Goal: Check status: Check status

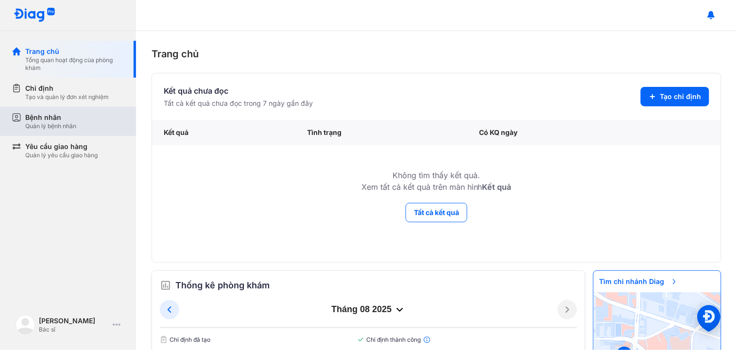
click at [87, 132] on div "Bệnh nhân Quản lý bệnh nhân" at bounding box center [74, 121] width 124 height 29
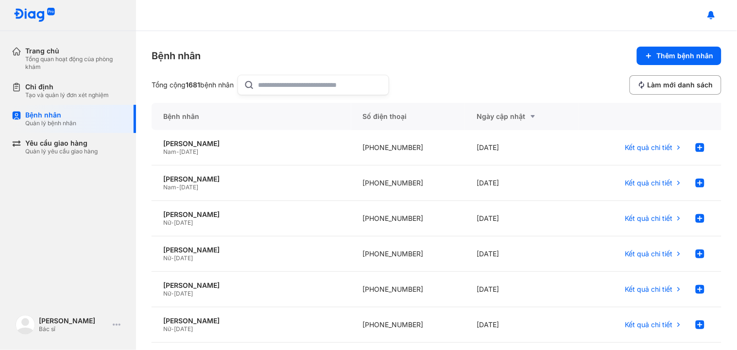
click at [303, 105] on div "Bệnh nhân" at bounding box center [252, 116] width 200 height 27
click at [301, 93] on input "text" at bounding box center [320, 84] width 124 height 19
type input "**********"
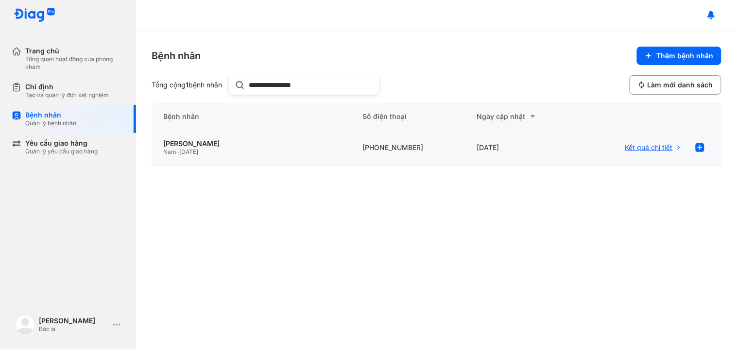
click at [653, 148] on span "Kết quả chi tiết" at bounding box center [649, 147] width 48 height 9
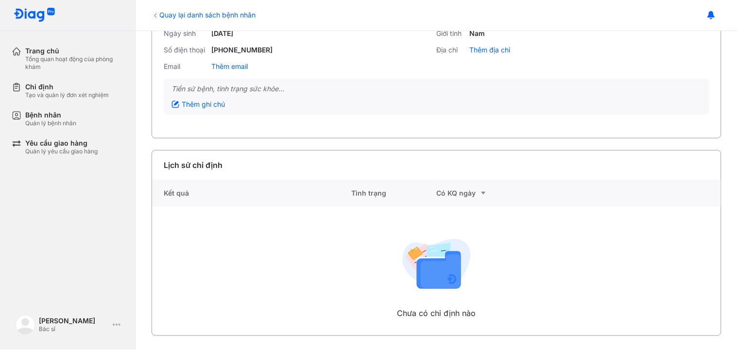
scroll to position [81, 0]
click at [188, 17] on div "Quay lại danh sách bệnh nhân" at bounding box center [204, 15] width 104 height 10
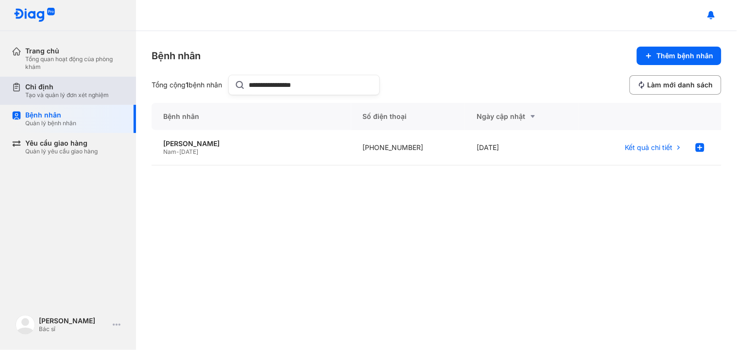
click at [62, 92] on div "Tạo và quản lý đơn xét nghiệm" at bounding box center [67, 95] width 84 height 8
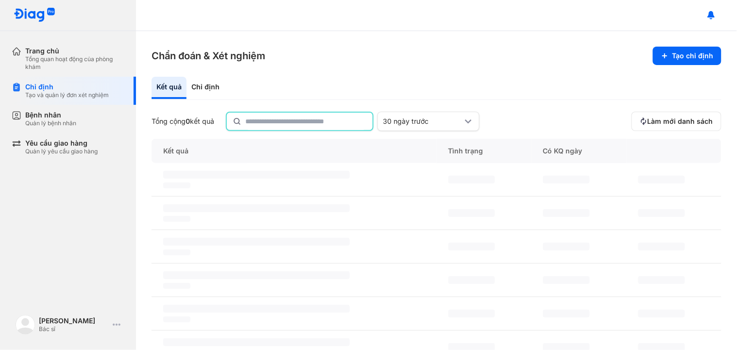
click at [298, 119] on input "text" at bounding box center [305, 121] width 121 height 17
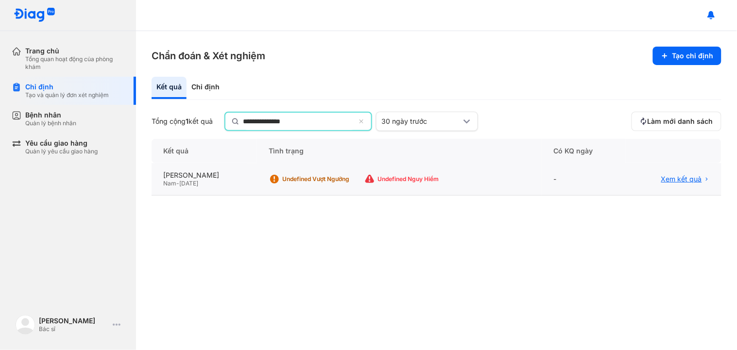
type input "**********"
click at [666, 177] on span "Xem kết quả" at bounding box center [681, 180] width 41 height 9
click at [685, 179] on span "Xem kết quả" at bounding box center [681, 179] width 41 height 9
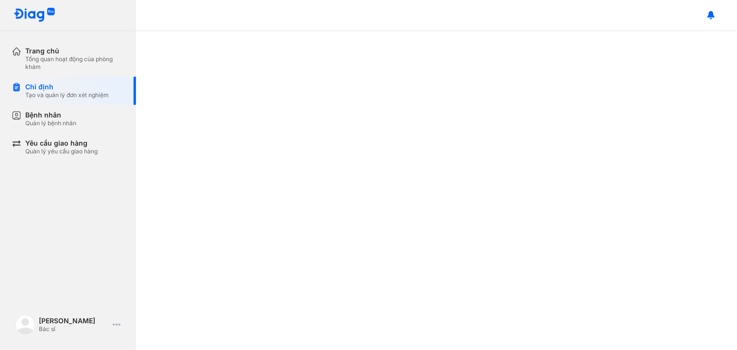
click at [329, 87] on div at bounding box center [436, 190] width 601 height 319
click at [60, 331] on div "Bác sĩ" at bounding box center [74, 329] width 70 height 8
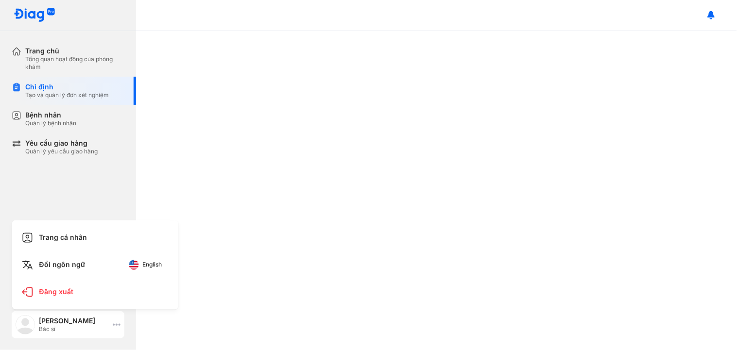
click at [118, 325] on icon at bounding box center [117, 325] width 8 height 8
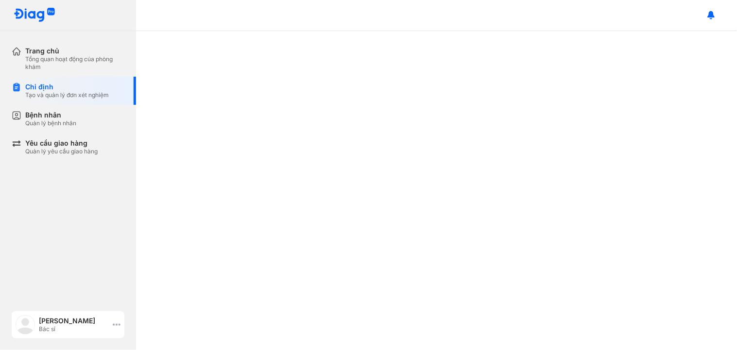
click at [118, 325] on icon at bounding box center [117, 325] width 8 height 8
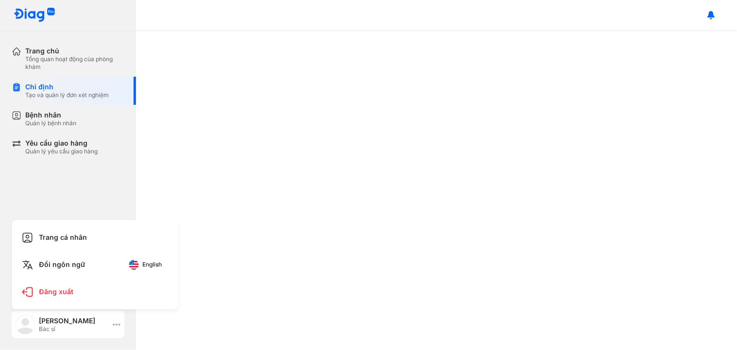
click at [118, 325] on icon at bounding box center [117, 325] width 8 height 8
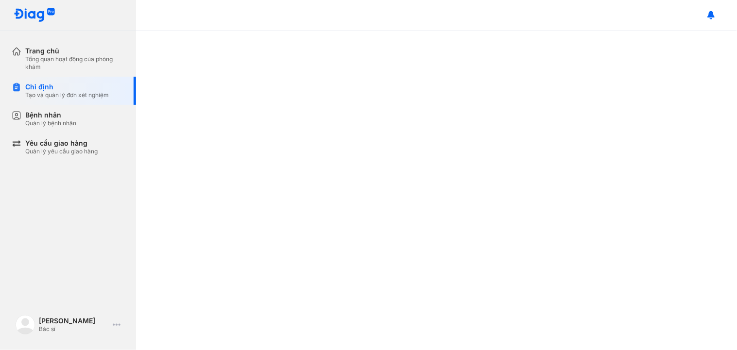
click at [336, 163] on div at bounding box center [436, 190] width 601 height 319
click at [321, 167] on div at bounding box center [436, 190] width 601 height 319
click at [320, 168] on div at bounding box center [436, 190] width 601 height 319
click at [318, 169] on div at bounding box center [436, 190] width 601 height 319
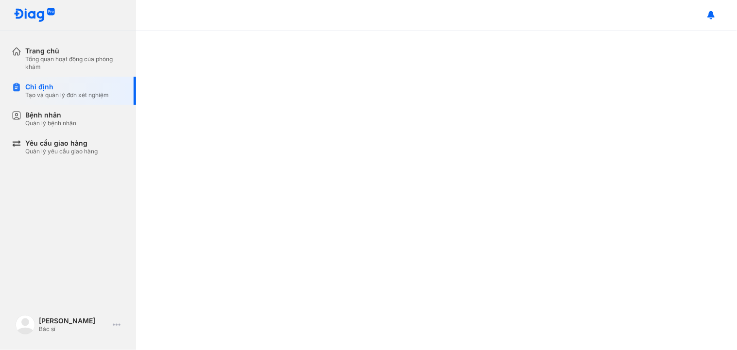
click at [318, 169] on div at bounding box center [436, 190] width 601 height 319
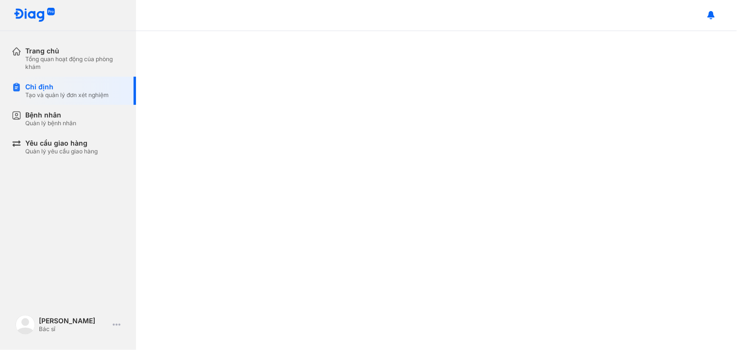
click at [318, 169] on div at bounding box center [436, 190] width 601 height 319
click at [316, 170] on div at bounding box center [436, 190] width 601 height 319
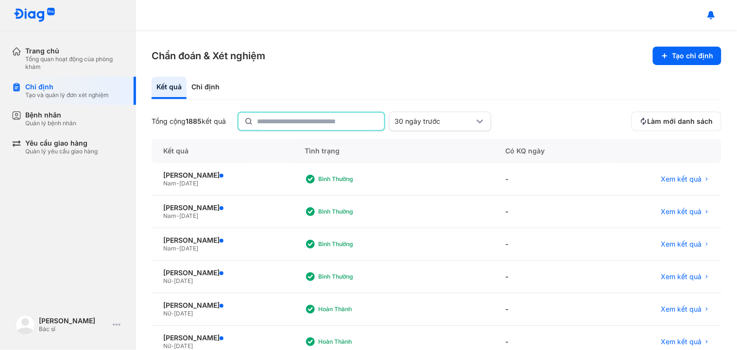
click at [339, 118] on input "text" at bounding box center [317, 121] width 121 height 17
